Goal: Entertainment & Leisure: Consume media (video, audio)

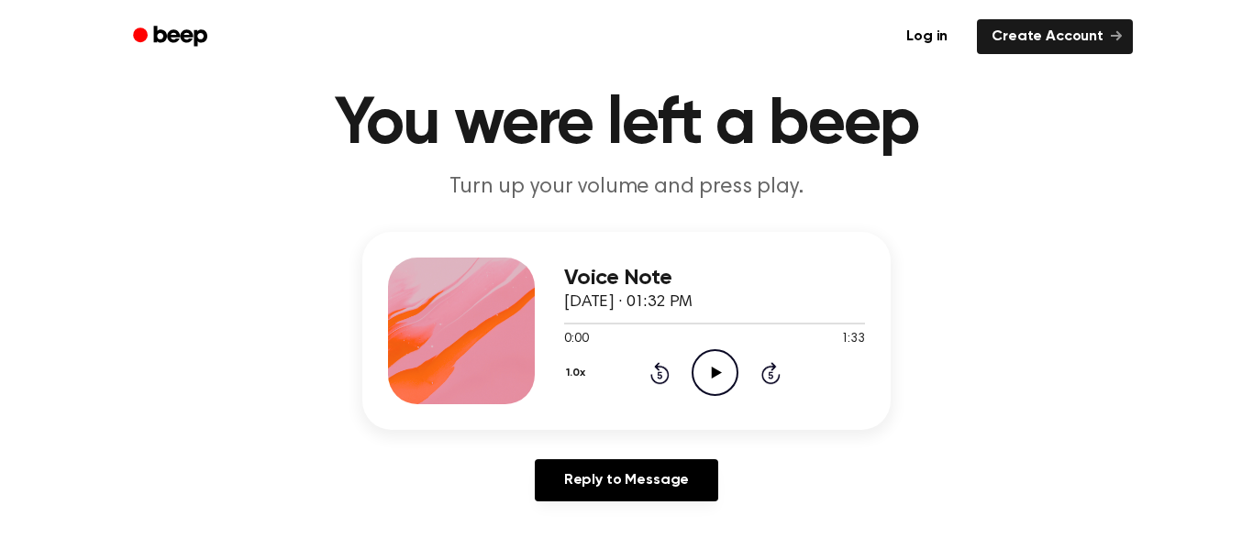
scroll to position [59, 0]
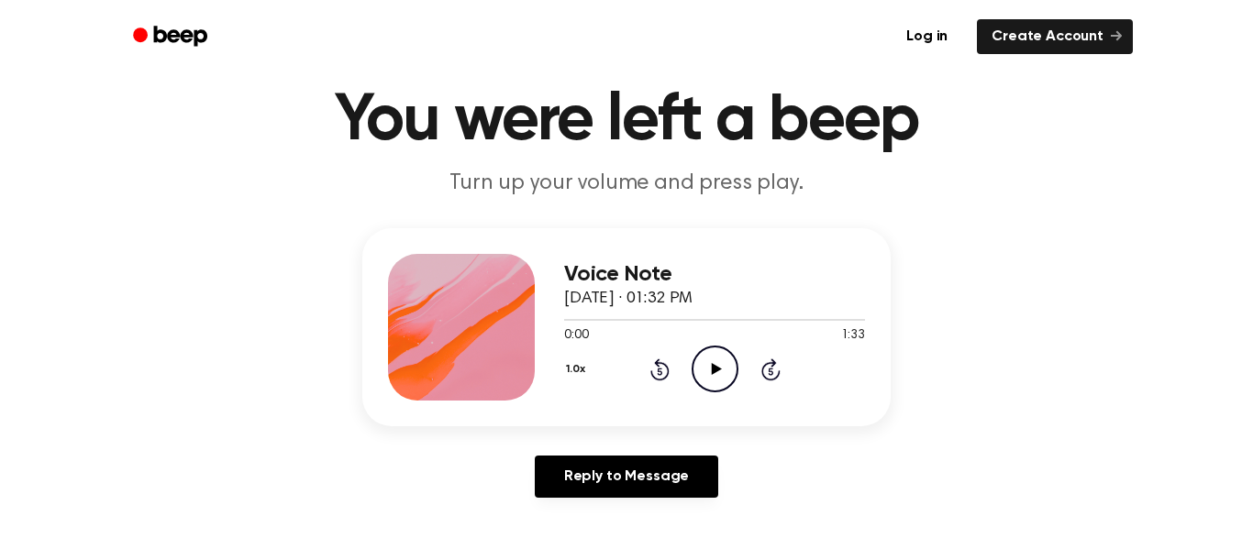
click at [709, 361] on icon "Play Audio" at bounding box center [715, 369] width 47 height 47
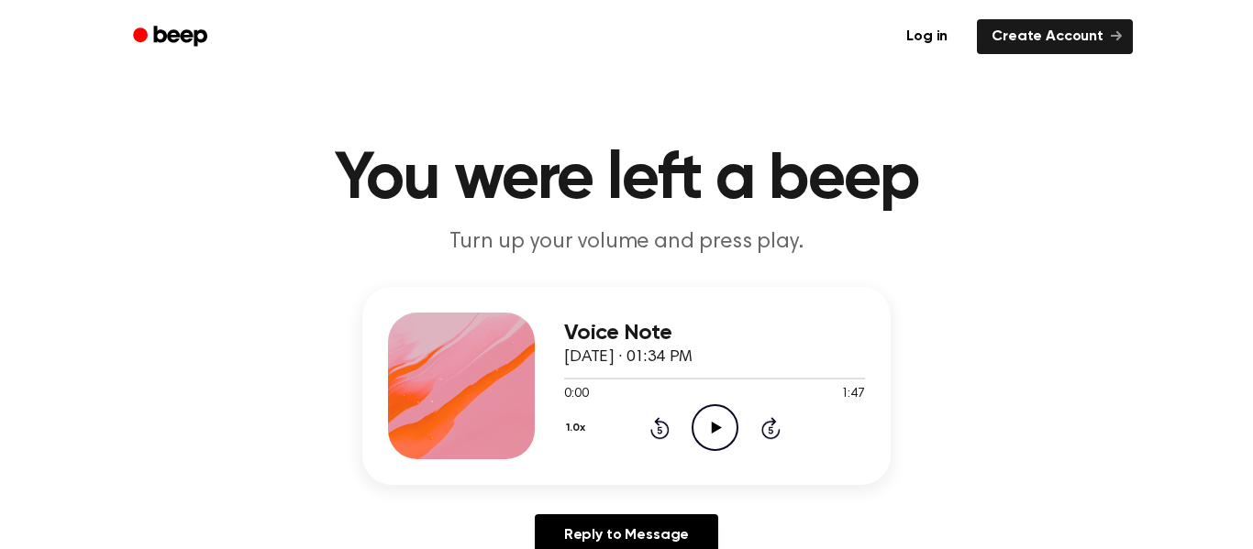
click at [714, 422] on icon "Play Audio" at bounding box center [715, 427] width 47 height 47
click at [706, 426] on icon "Pause Audio" at bounding box center [715, 427] width 47 height 47
click at [728, 427] on icon "Play Audio" at bounding box center [715, 427] width 47 height 47
